Goal: Transaction & Acquisition: Purchase product/service

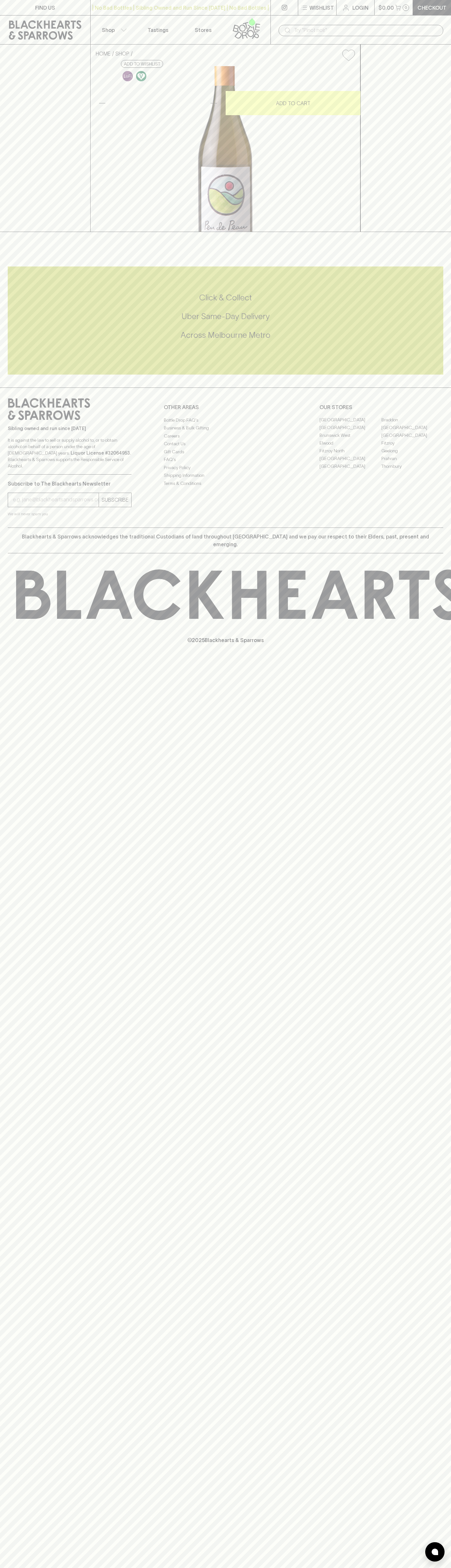
click at [357, 22] on div "​" at bounding box center [361, 30] width 181 height 29
click at [443, 809] on div "FIND US | No Bad Bottles | Sibling Owned and Run Since 2006 | No Bad Bottles | …" at bounding box center [226, 784] width 451 height 1568
click at [314, 1568] on html "FIND US | No Bad Bottles | Sibling Owned and Run Since 2006 | No Bad Bottles | …" at bounding box center [226, 784] width 451 height 1568
click at [26, 1248] on div "FIND US | No Bad Bottles | Sibling Owned and Run Since 2006 | No Bad Bottles | …" at bounding box center [226, 784] width 451 height 1568
